Goal: Task Accomplishment & Management: Use online tool/utility

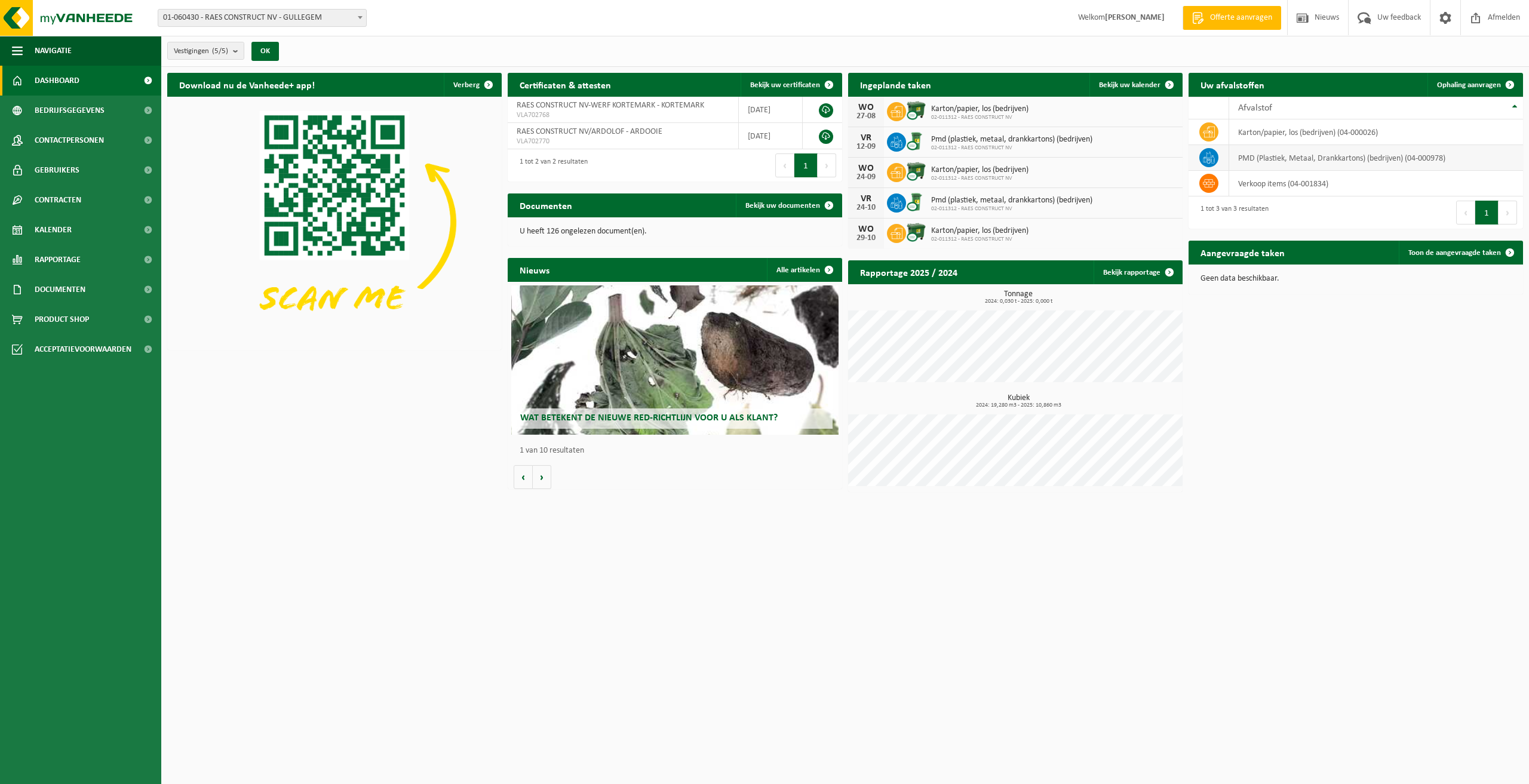
click at [1214, 160] on icon at bounding box center [1212, 159] width 4 height 6
click at [1208, 160] on icon at bounding box center [1208, 157] width 12 height 12
click at [1457, 86] on span "Ophaling aanvragen" at bounding box center [1468, 85] width 63 height 8
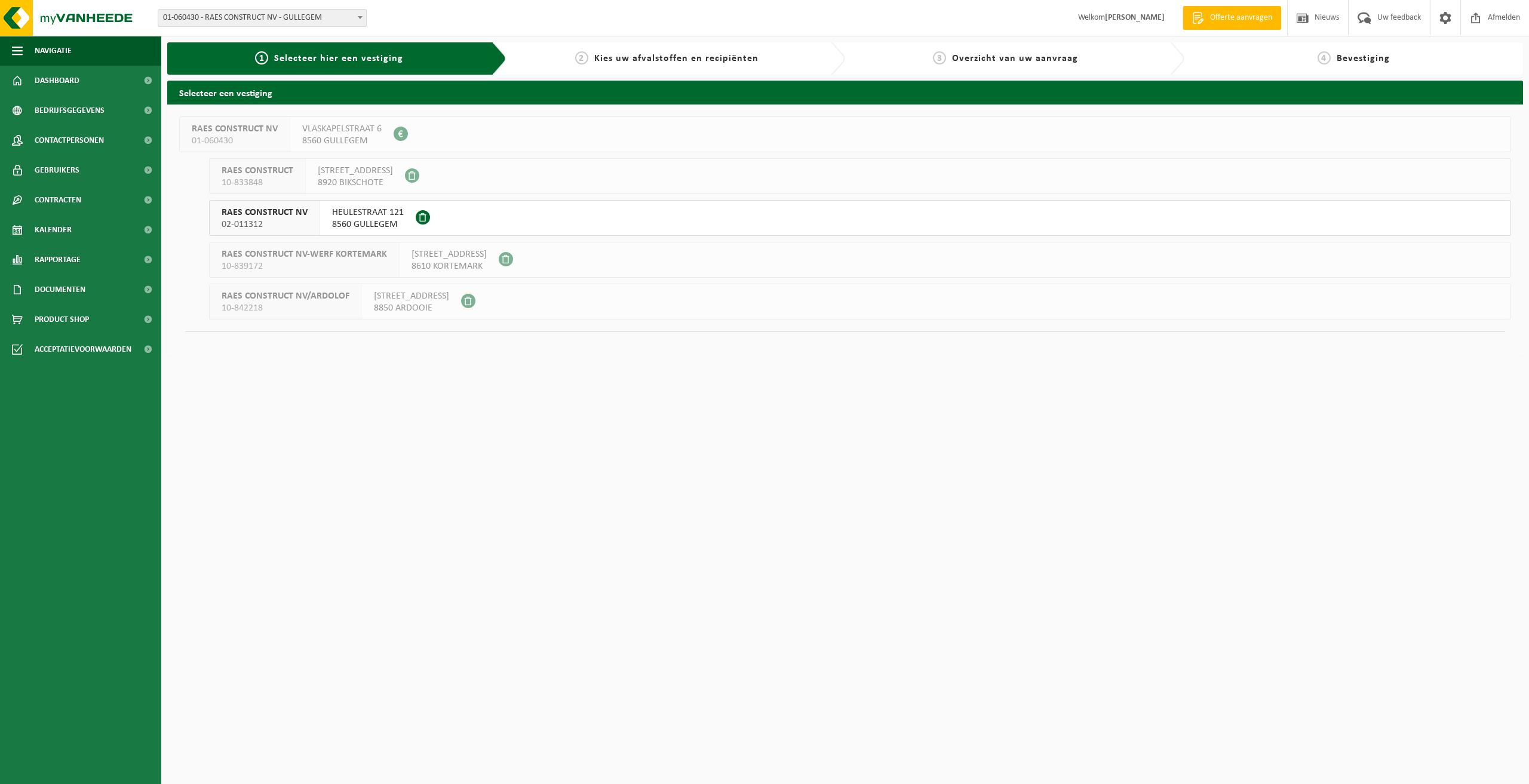
click at [520, 223] on button "RAES CONSTRUCT NV 02-011312 HEULESTRAAT 121 8560 GULLEGEM" at bounding box center [860, 218] width 1302 height 36
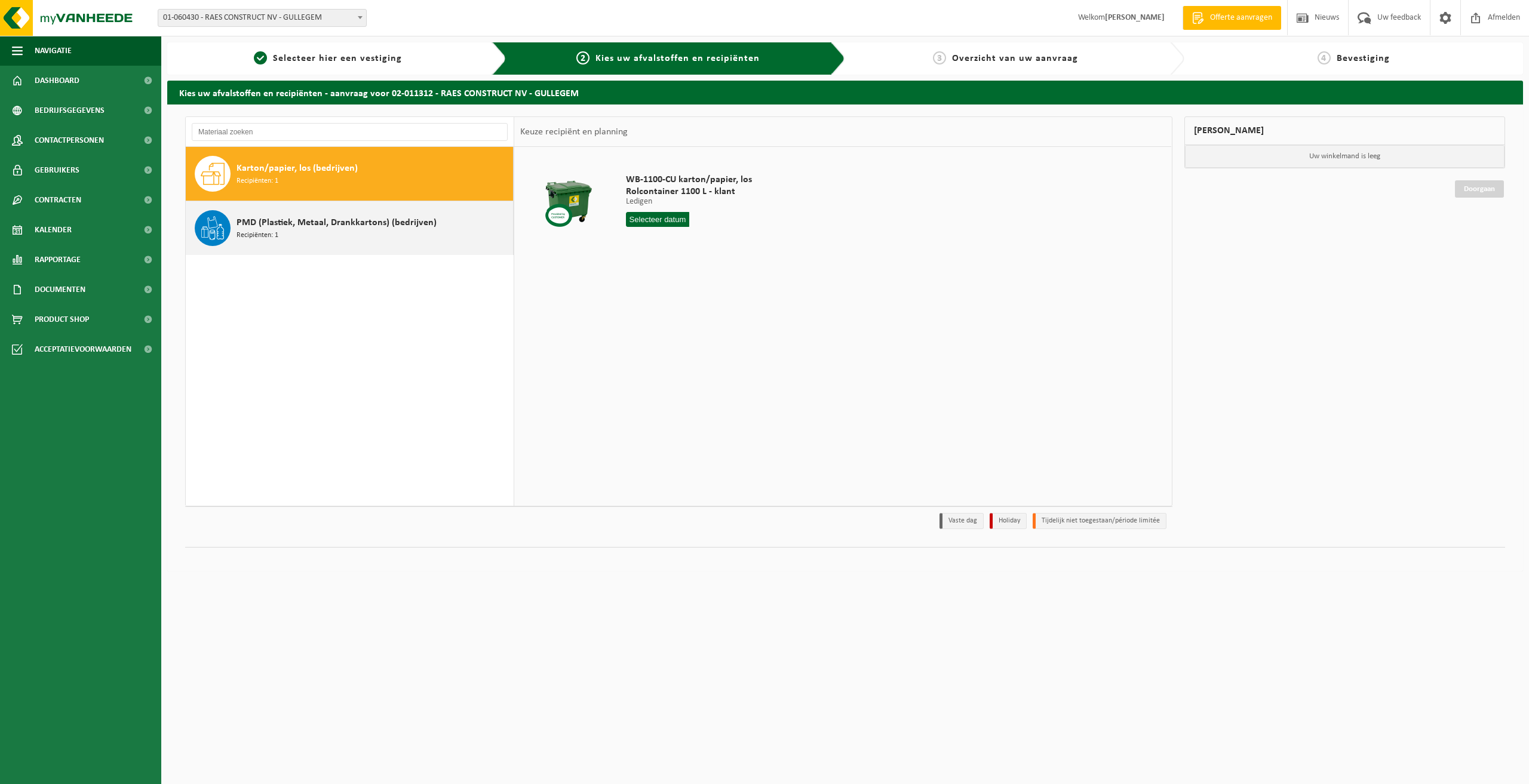
click at [283, 234] on div "PMD (Plastiek, Metaal, Drankkartons) (bedrijven) Recipiënten: 1" at bounding box center [374, 228] width 274 height 36
